Goal: Information Seeking & Learning: Find specific fact

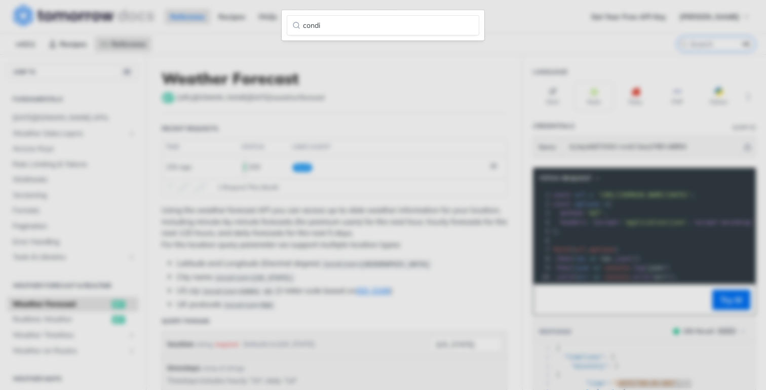
scroll to position [91, 0]
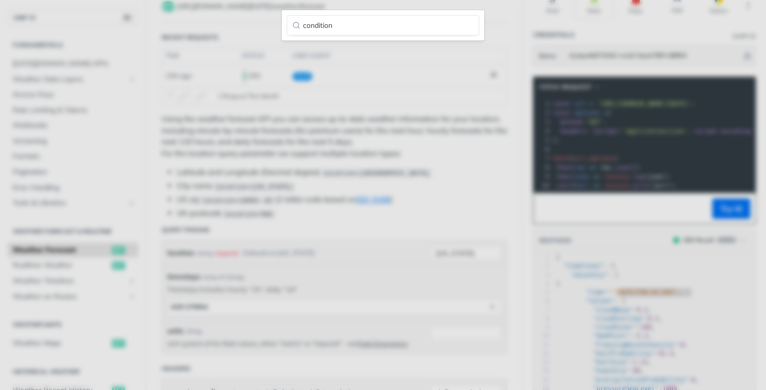
type input "conditio"
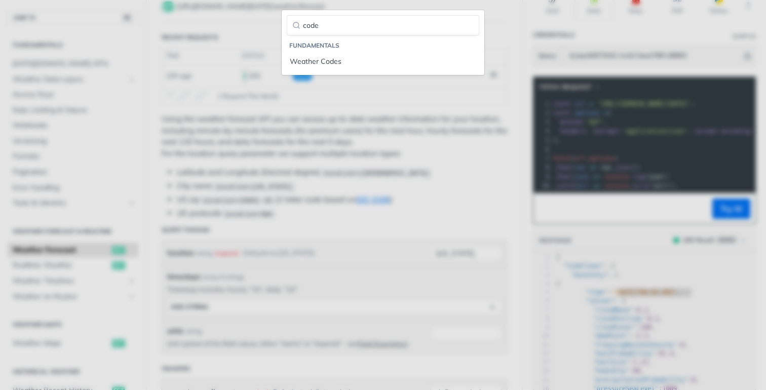
type input "code"
click at [287, 53] on link "Weather Codes" at bounding box center [383, 61] width 192 height 17
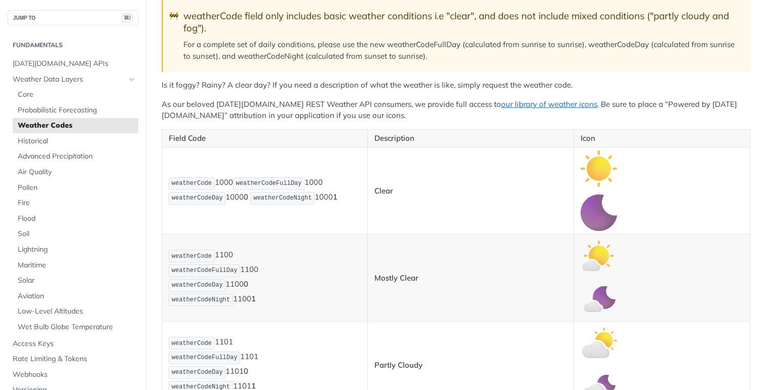
scroll to position [151, 0]
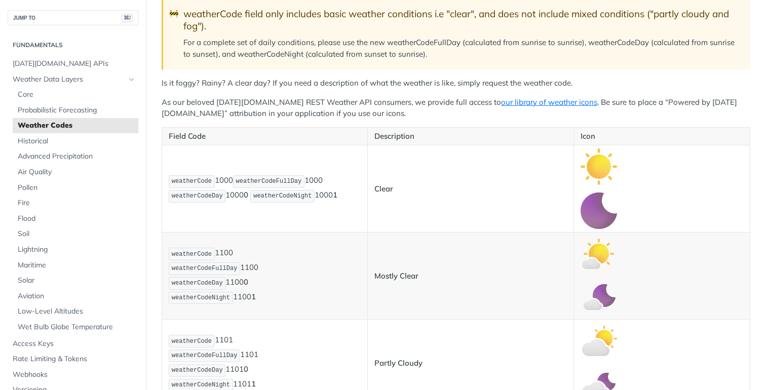
click at [299, 181] on span "weatherCodeFullDay" at bounding box center [269, 181] width 66 height 7
click at [333, 181] on p "weatherCode 1000 weatherCodeFullDay 1000 weatherCodeDay 1000 0 weatherCodeNight…" at bounding box center [265, 188] width 192 height 29
click at [217, 180] on p "weatherCode 1000 weatherCodeFullDay 1000 weatherCodeDay 1000 0 weatherCodeNight…" at bounding box center [265, 188] width 192 height 29
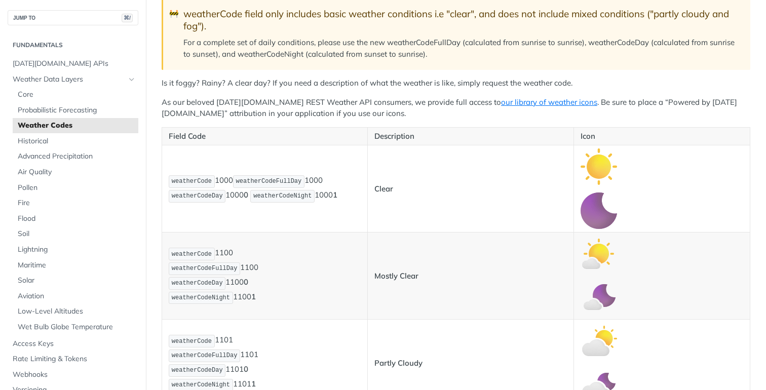
click at [217, 187] on p "weatherCode 1000 weatherCodeFullDay 1000 weatherCodeDay 1000 0 weatherCodeNight…" at bounding box center [265, 188] width 192 height 29
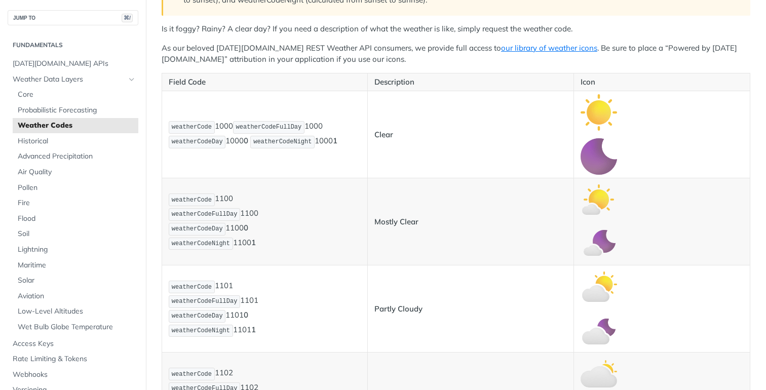
scroll to position [206, 0]
click at [197, 196] on span "weatherCode" at bounding box center [192, 199] width 40 height 7
click at [228, 200] on p "weatherCode 1100 weatherCodeFullDay 1100 weatherCodeDay 1100 0 weatherCodeNight…" at bounding box center [265, 221] width 192 height 58
